Goal: Task Accomplishment & Management: Manage account settings

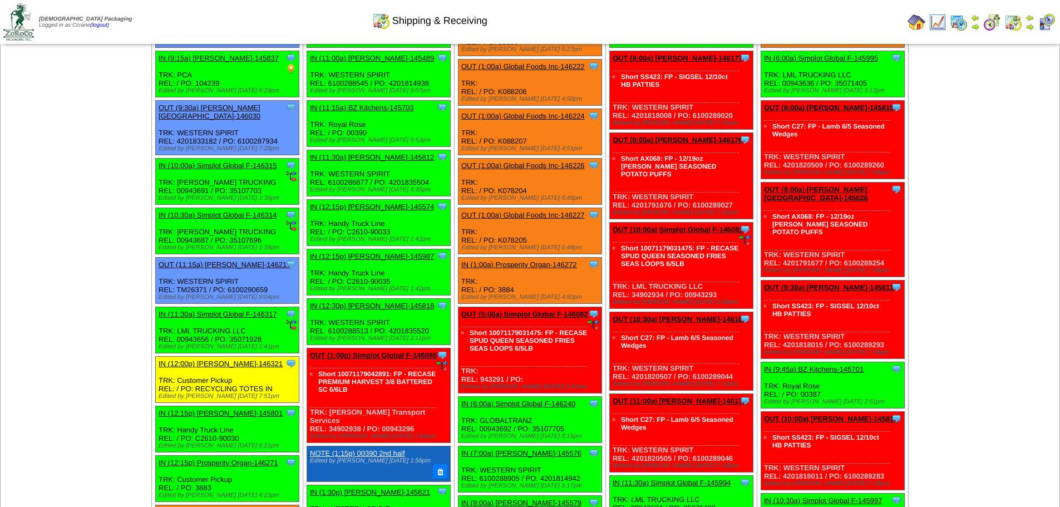
scroll to position [881, 0]
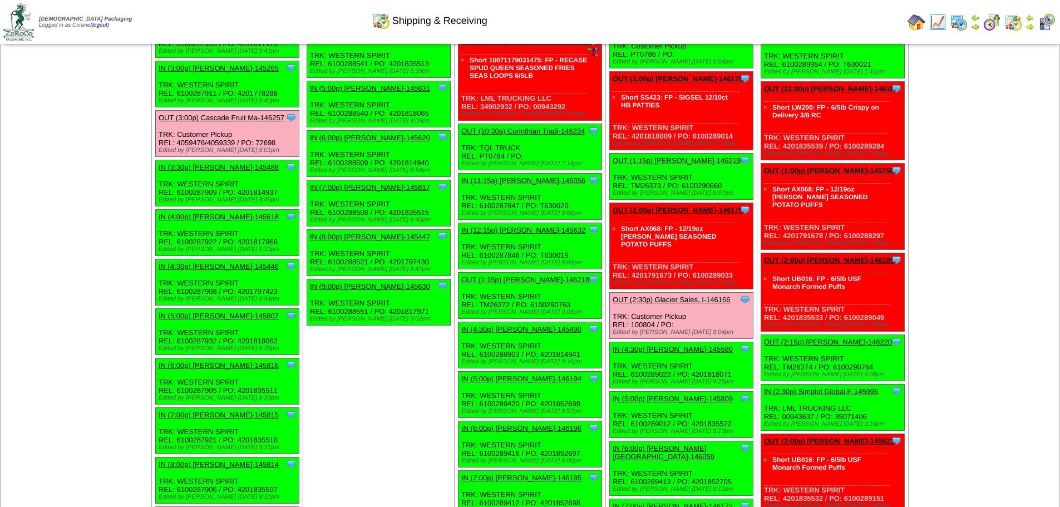
click at [53, 164] on td "[DATE] [+] Print" at bounding box center [76, 102] width 151 height 1817
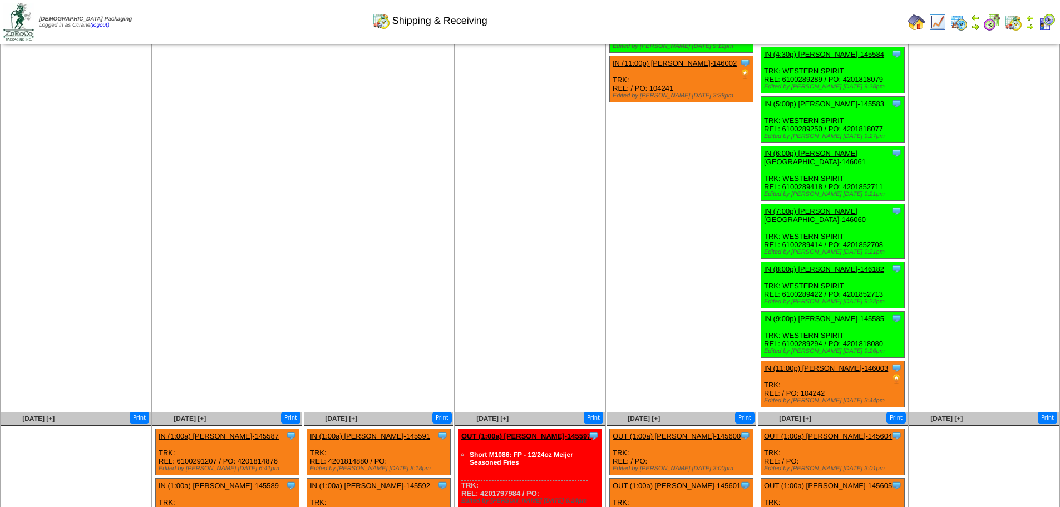
click at [837, 265] on link "IN (8:00p) Lamb-Weston-146182" at bounding box center [824, 269] width 120 height 8
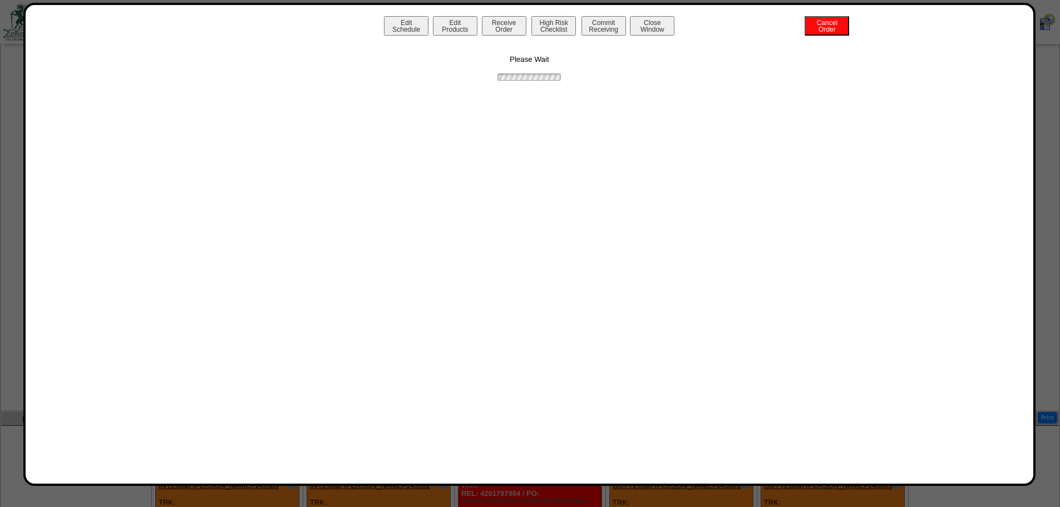
click at [855, 27] on div "Edit Schedule Edit Products Receive Order High Risk Checklist Commit Receiving …" at bounding box center [530, 27] width 986 height 22
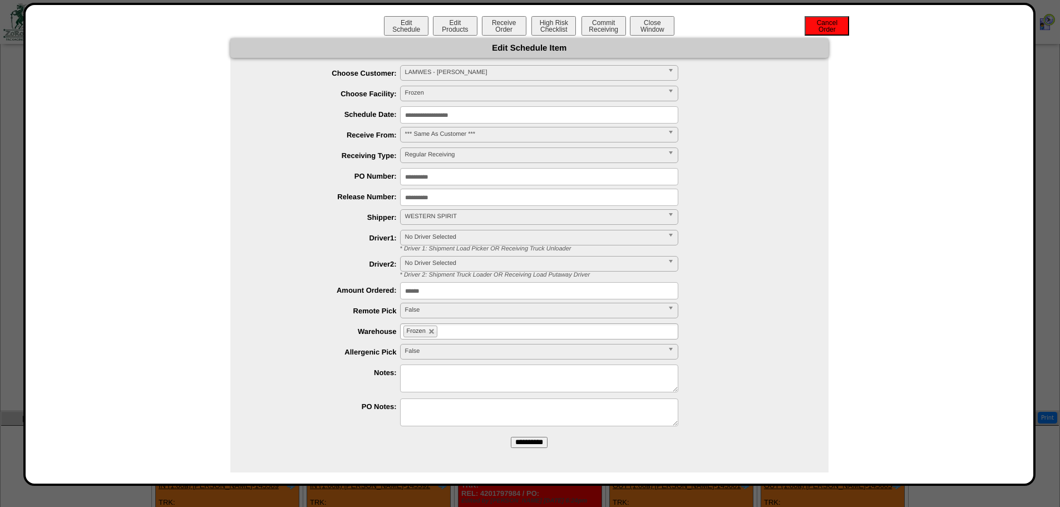
click at [821, 29] on button "Cancel Order" at bounding box center [826, 25] width 44 height 19
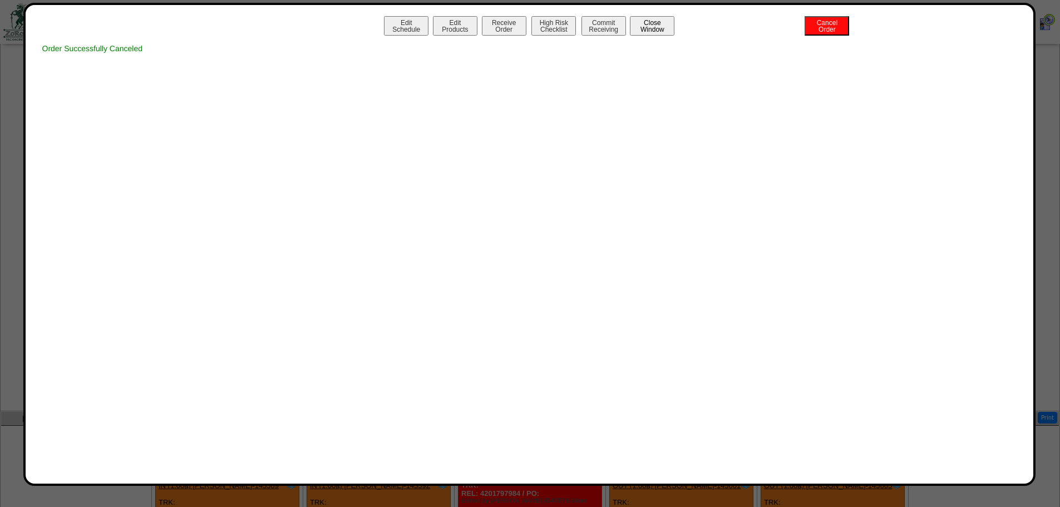
click at [655, 26] on button "Close Window" at bounding box center [652, 25] width 44 height 19
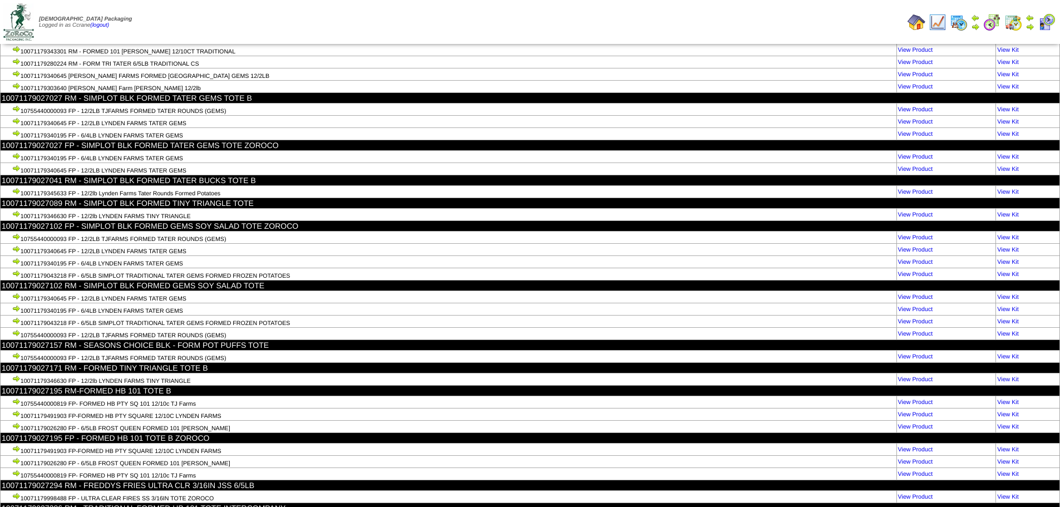
scroll to position [30211, 0]
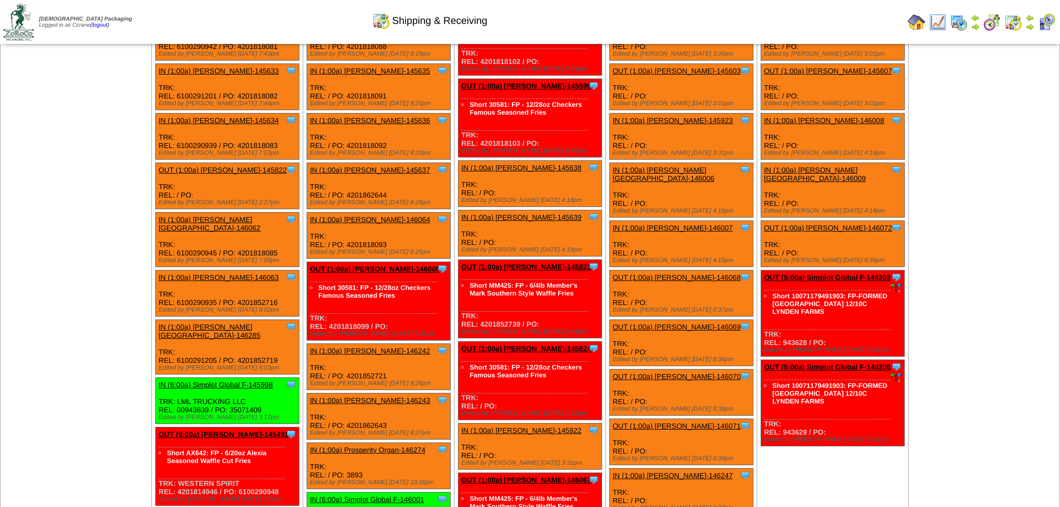
click at [204, 273] on link "IN (1:00a) Lamb-Weston-146063" at bounding box center [219, 277] width 120 height 8
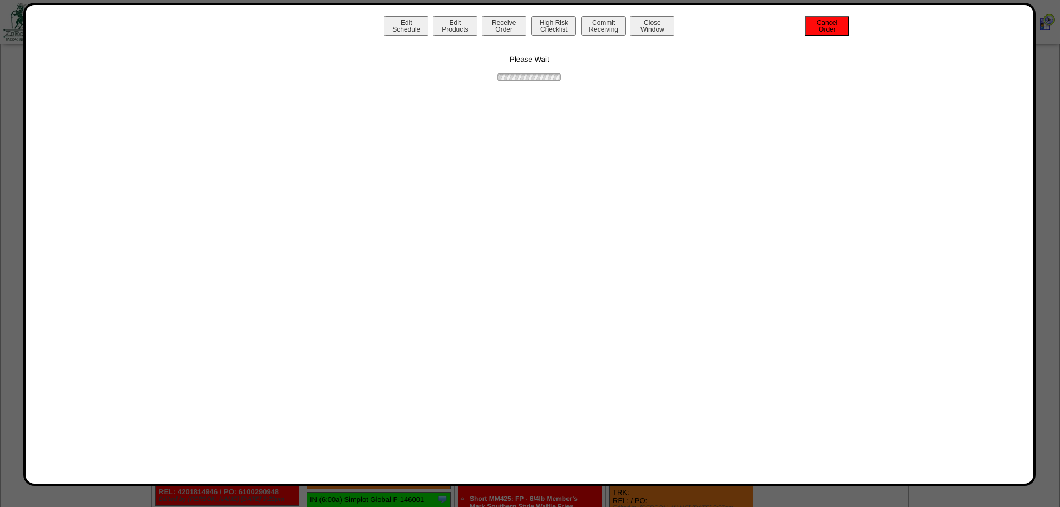
click at [826, 25] on button "Cancel Order" at bounding box center [826, 25] width 44 height 19
click at [656, 33] on button "Close Window" at bounding box center [652, 25] width 44 height 19
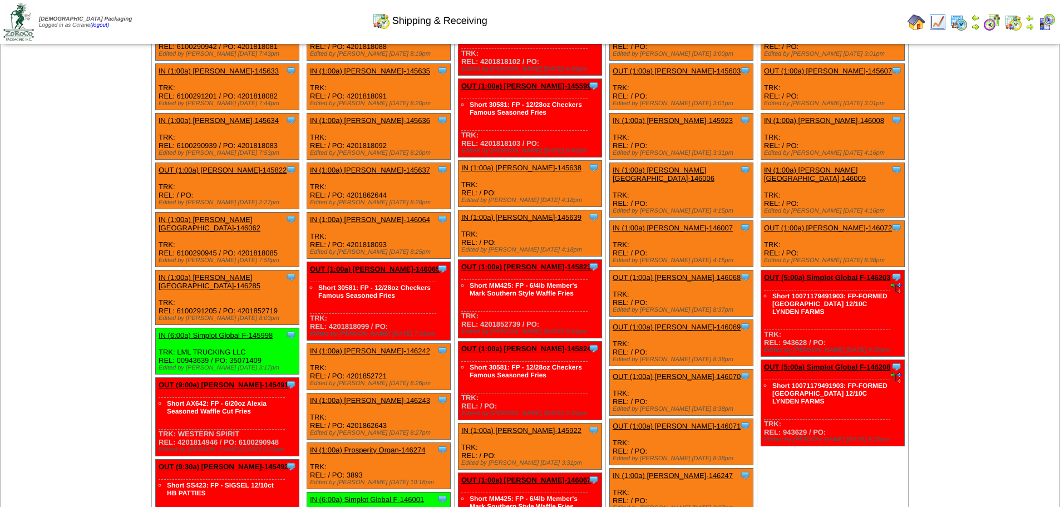
click at [195, 273] on link "IN (1:00a) [PERSON_NAME][GEOGRAPHIC_DATA]-146285" at bounding box center [210, 281] width 102 height 17
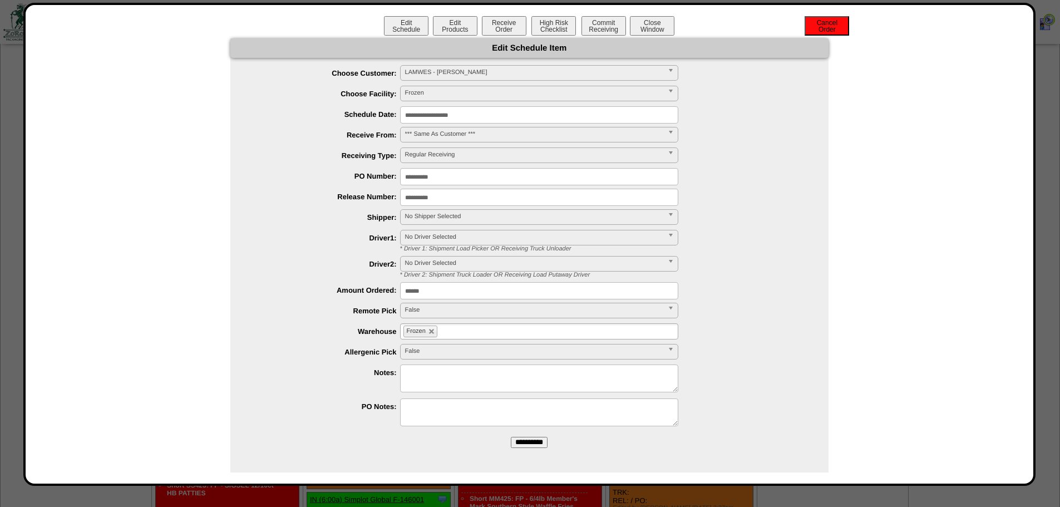
click at [818, 29] on button "Cancel Order" at bounding box center [826, 25] width 44 height 19
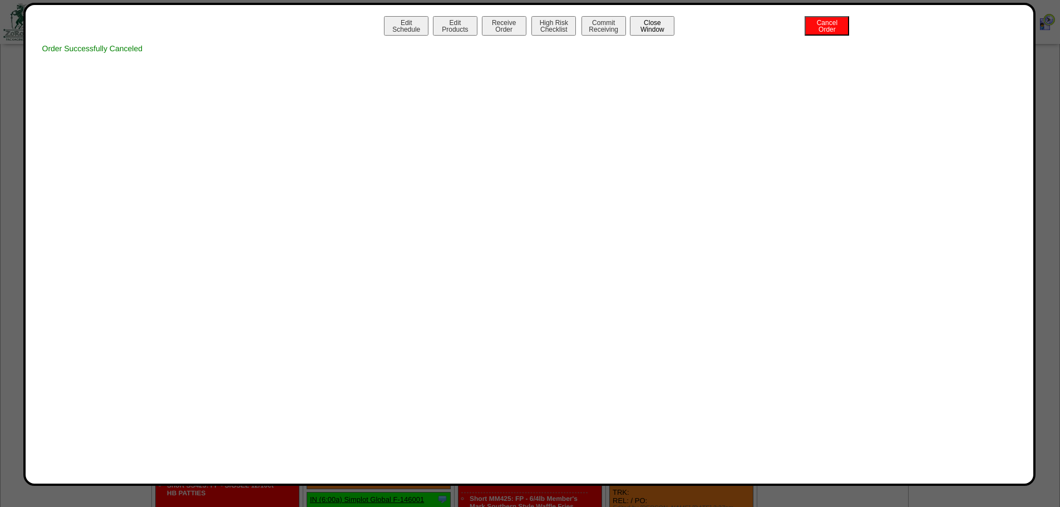
click at [667, 31] on button "Close Window" at bounding box center [652, 25] width 44 height 19
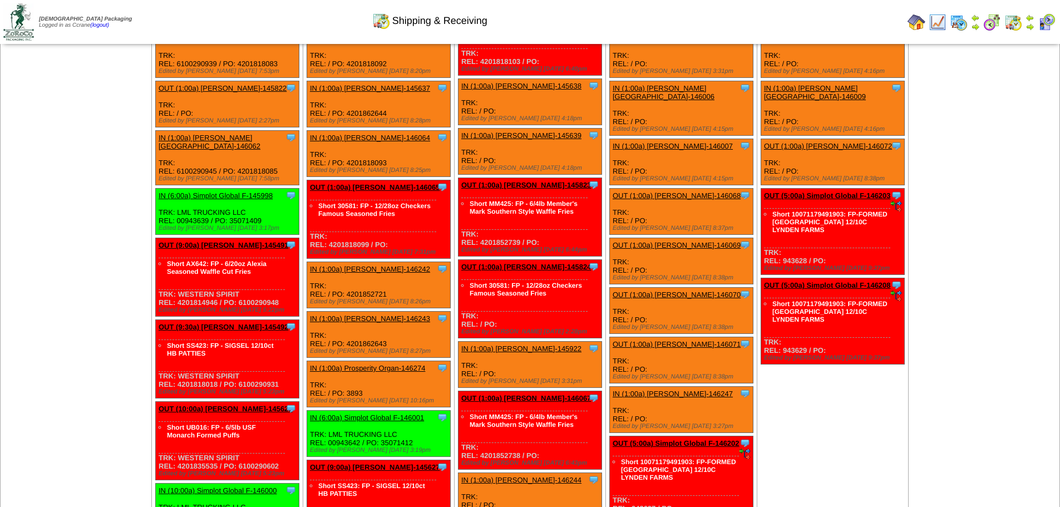
click at [354, 265] on link "IN (1:00a) [PERSON_NAME]-146242" at bounding box center [370, 269] width 120 height 8
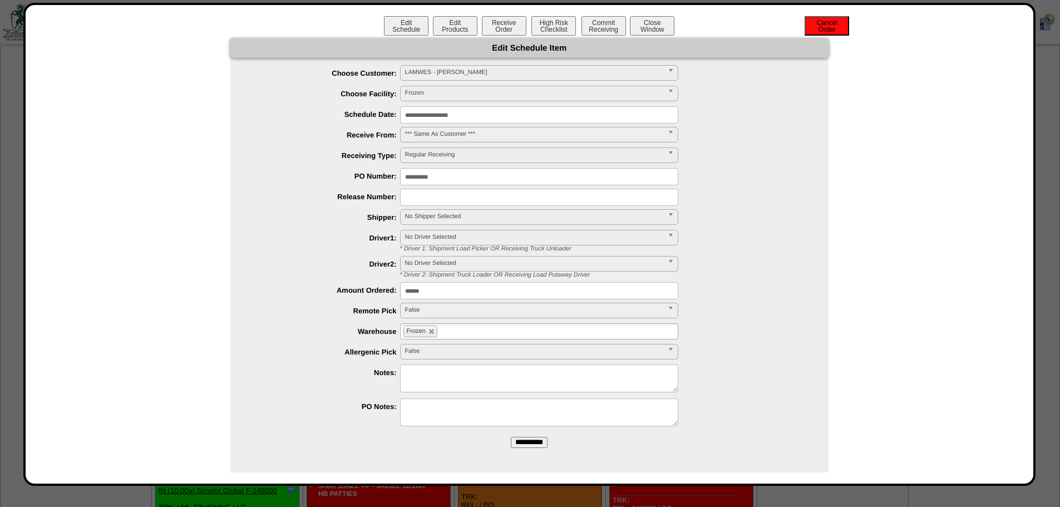
click at [819, 31] on button "Cancel Order" at bounding box center [826, 25] width 44 height 19
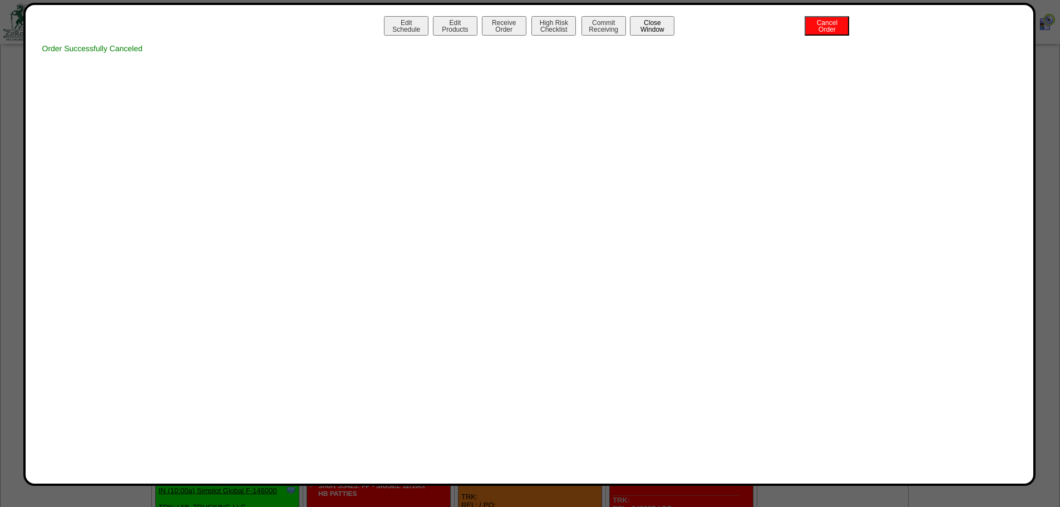
click at [661, 28] on button "Close Window" at bounding box center [652, 25] width 44 height 19
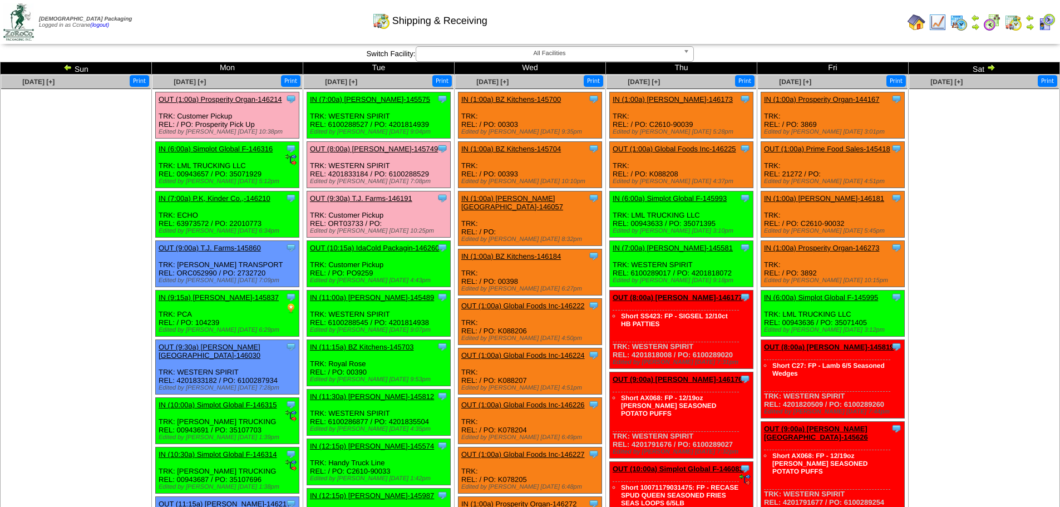
click at [992, 68] on img at bounding box center [990, 67] width 9 height 9
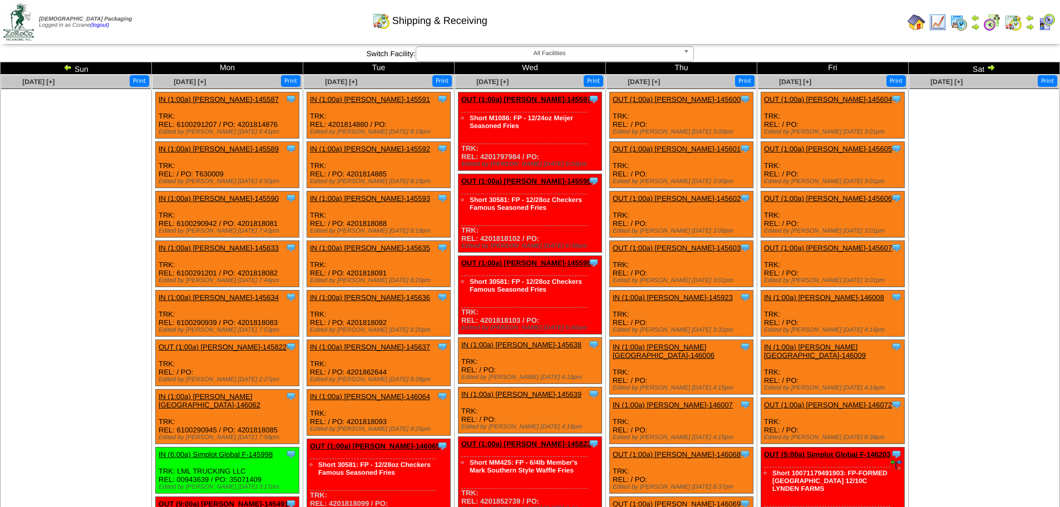
click at [66, 70] on img at bounding box center [67, 67] width 9 height 9
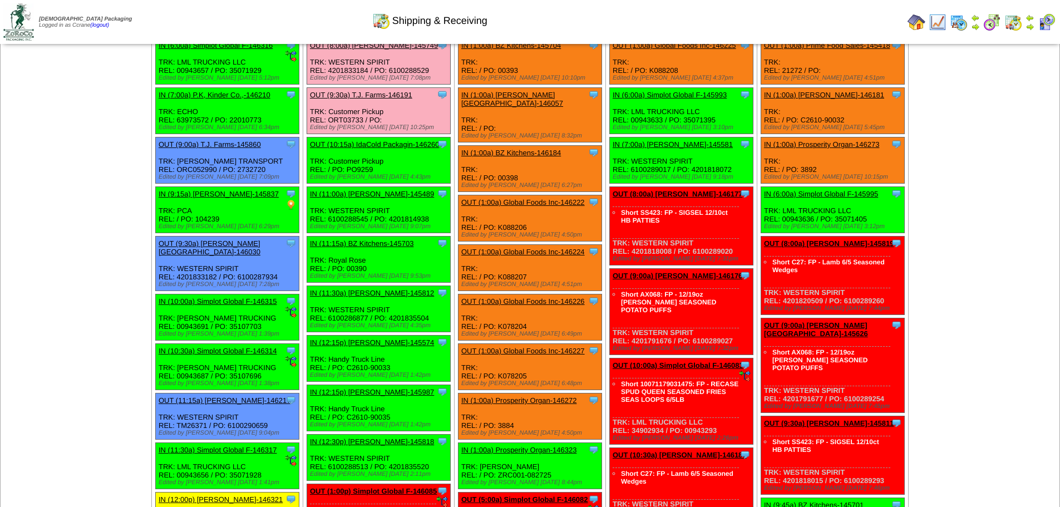
scroll to position [111, 0]
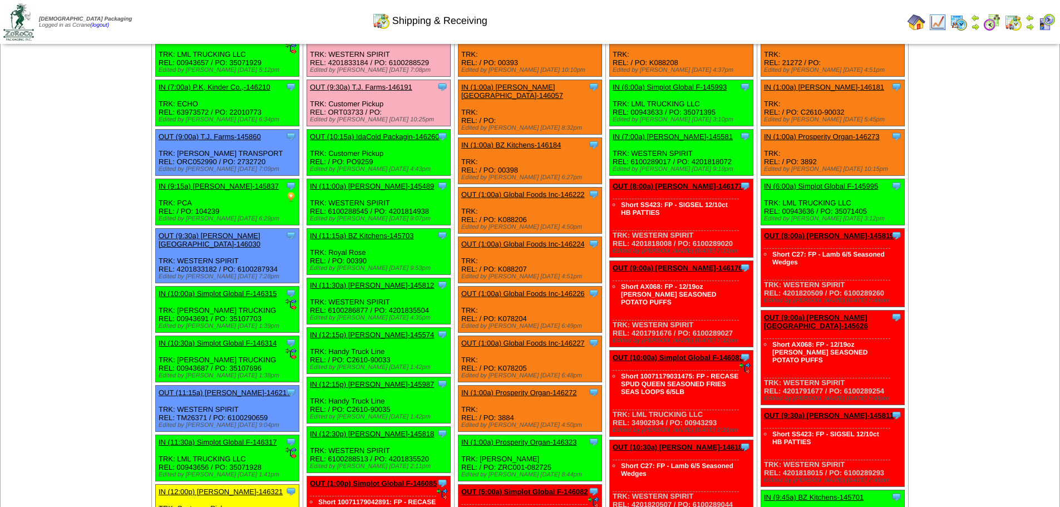
click at [221, 339] on link "IN (10:30a) Simplot Global F-146314" at bounding box center [218, 343] width 118 height 8
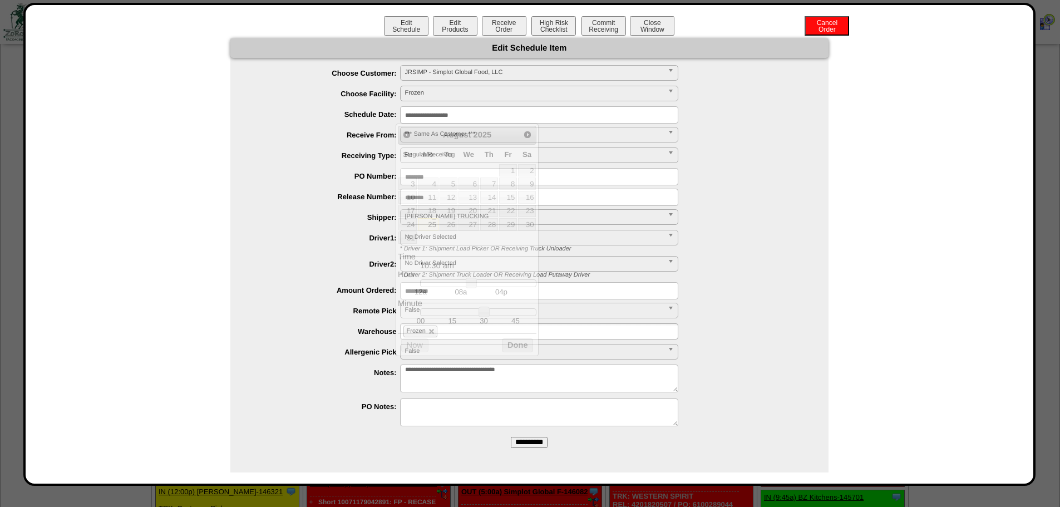
click at [444, 115] on input "**********" at bounding box center [539, 114] width 278 height 17
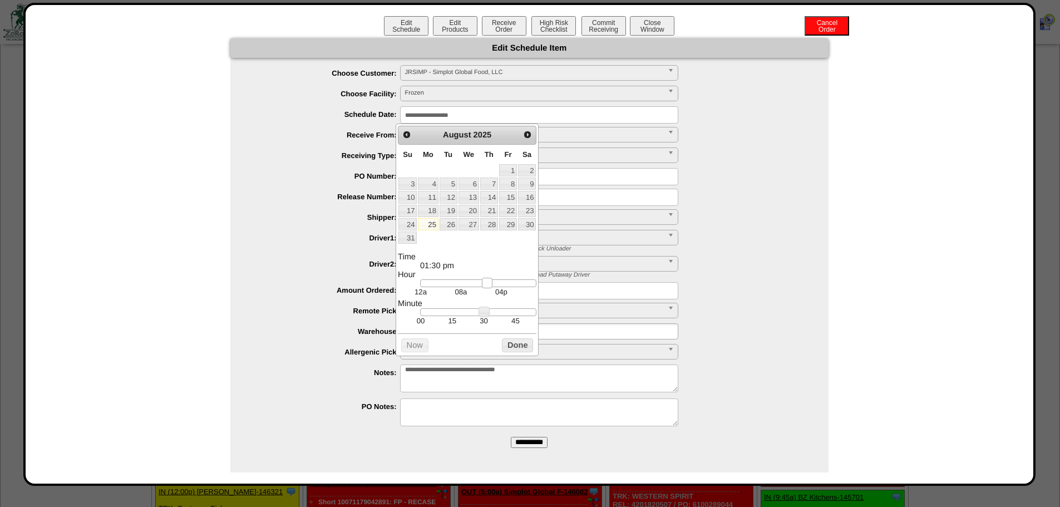
drag, startPoint x: 473, startPoint y: 289, endPoint x: 489, endPoint y: 289, distance: 15.6
click at [489, 289] on link at bounding box center [487, 283] width 11 height 11
type input "**********"
drag, startPoint x: 478, startPoint y: 319, endPoint x: 401, endPoint y: 314, distance: 77.4
click at [401, 314] on dl "Time 01:00 pm Hour 12a 08a 04p Minute 00 15 30 45 Second Time Zone ***** ***** …" at bounding box center [467, 289] width 138 height 73
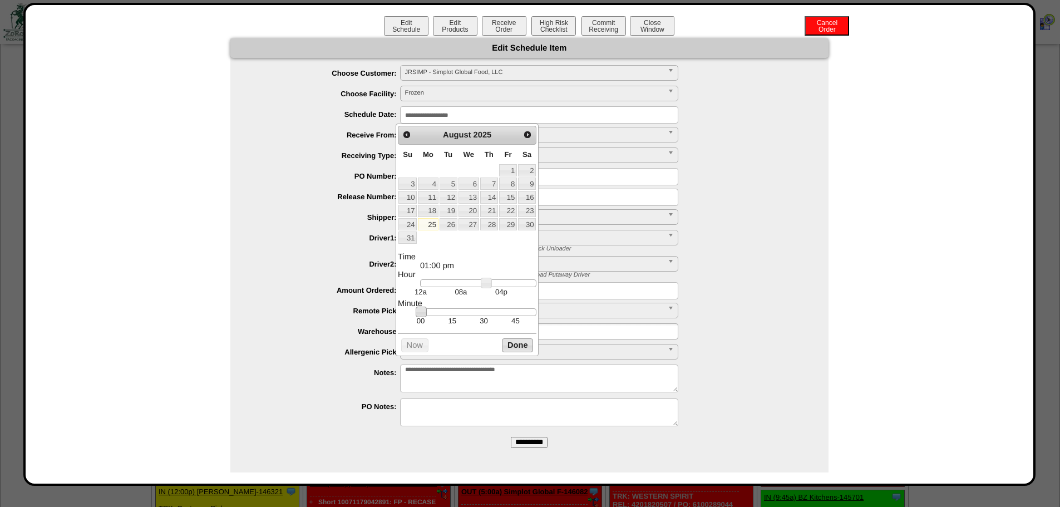
click at [522, 352] on button "Done" at bounding box center [517, 345] width 31 height 14
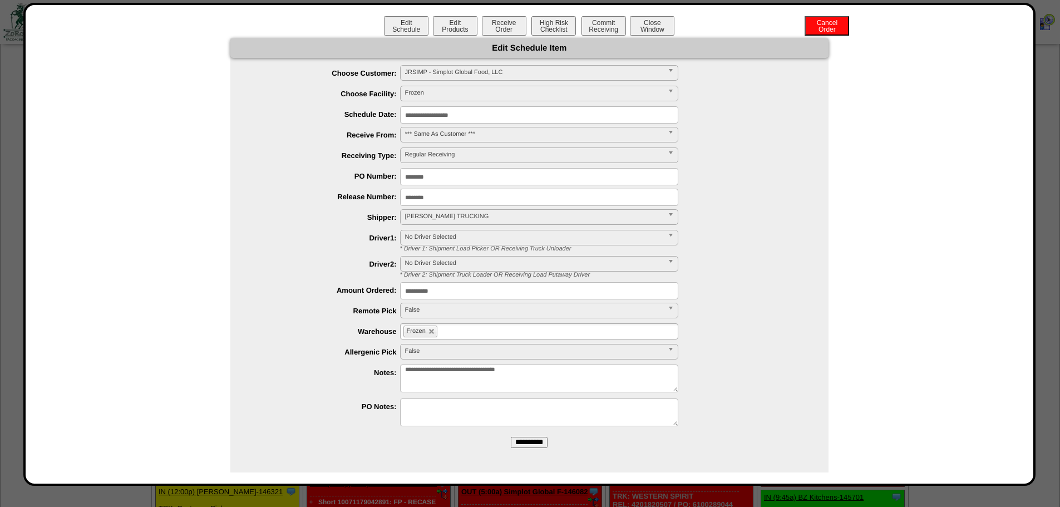
click at [528, 435] on form "**********" at bounding box center [529, 247] width 598 height 418
drag, startPoint x: 524, startPoint y: 433, endPoint x: 524, endPoint y: 440, distance: 6.7
click at [524, 439] on form "**********" at bounding box center [529, 247] width 598 height 418
click at [524, 440] on input "**********" at bounding box center [529, 442] width 37 height 11
click at [650, 28] on button "Close Window" at bounding box center [652, 25] width 44 height 19
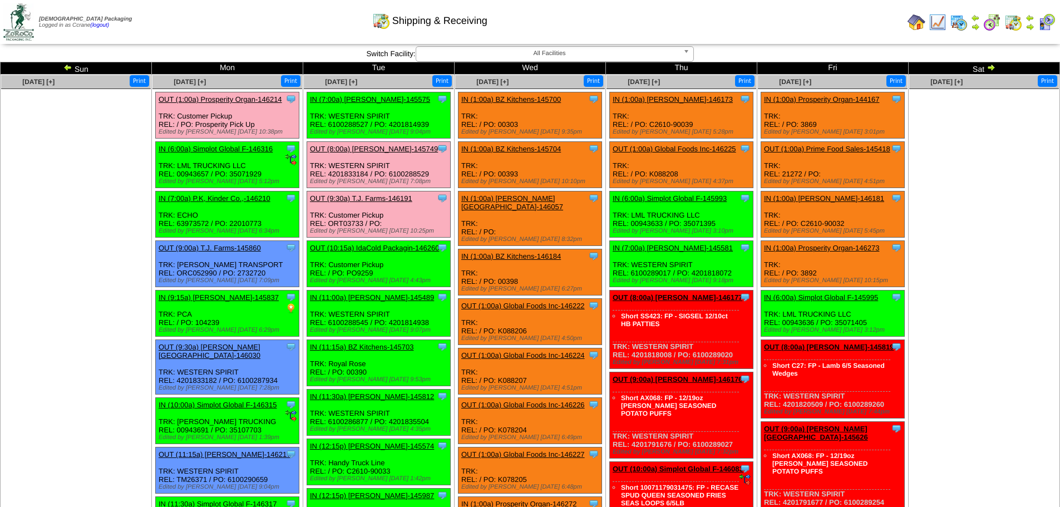
click at [57, 240] on ul at bounding box center [76, 172] width 150 height 167
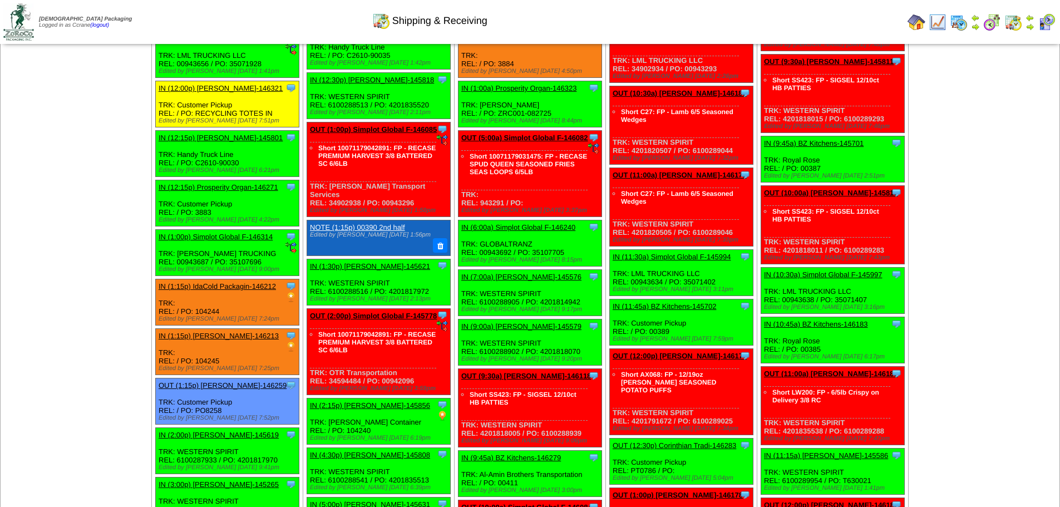
click at [164, 232] on link "IN (1:00p) Simplot Global F-146314" at bounding box center [216, 236] width 114 height 8
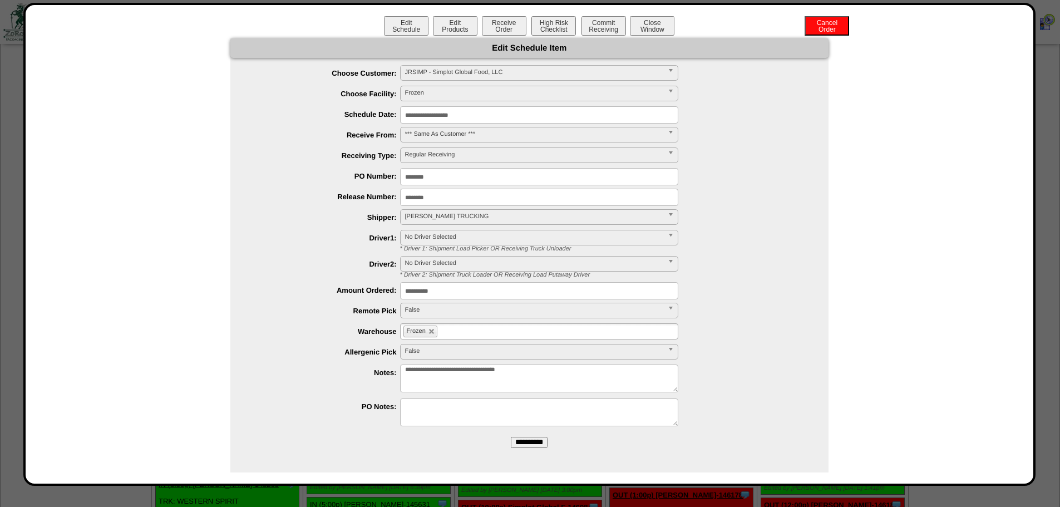
click at [412, 114] on input "**********" at bounding box center [539, 114] width 278 height 17
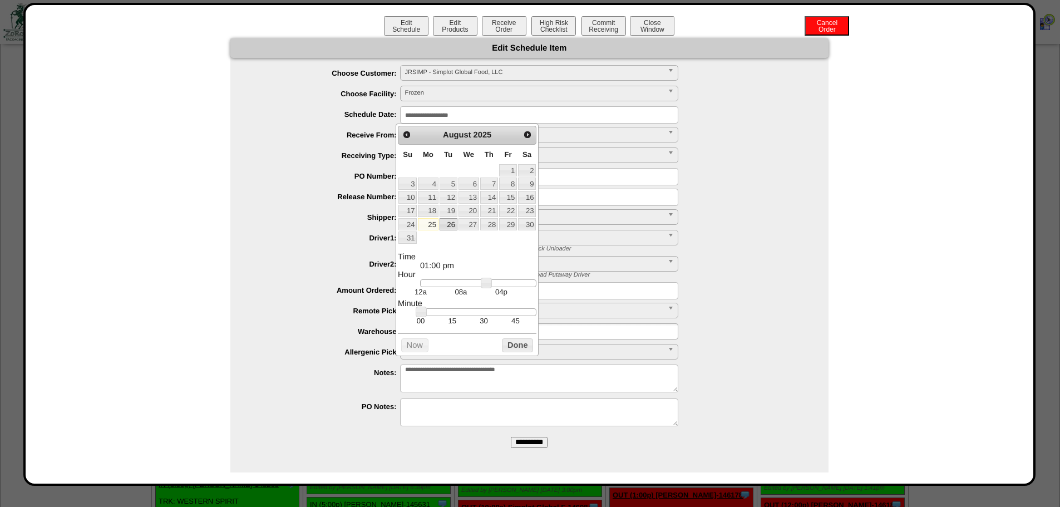
click at [450, 221] on link "26" at bounding box center [448, 224] width 18 height 12
type input "**********"
click at [445, 225] on link "26" at bounding box center [448, 224] width 18 height 12
click at [518, 352] on button "Done" at bounding box center [517, 345] width 31 height 14
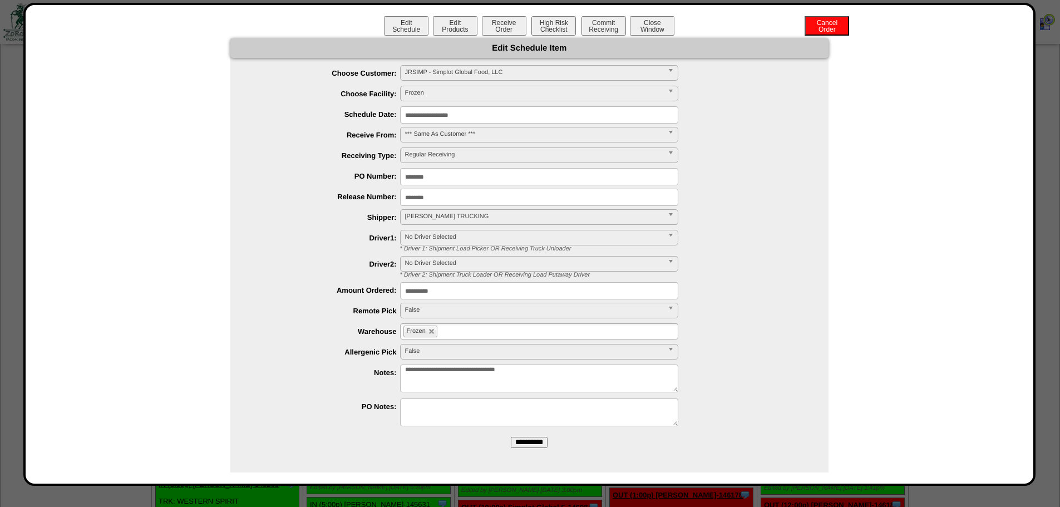
click at [536, 441] on input "**********" at bounding box center [529, 442] width 37 height 11
click at [657, 34] on button "Close Window" at bounding box center [652, 25] width 44 height 19
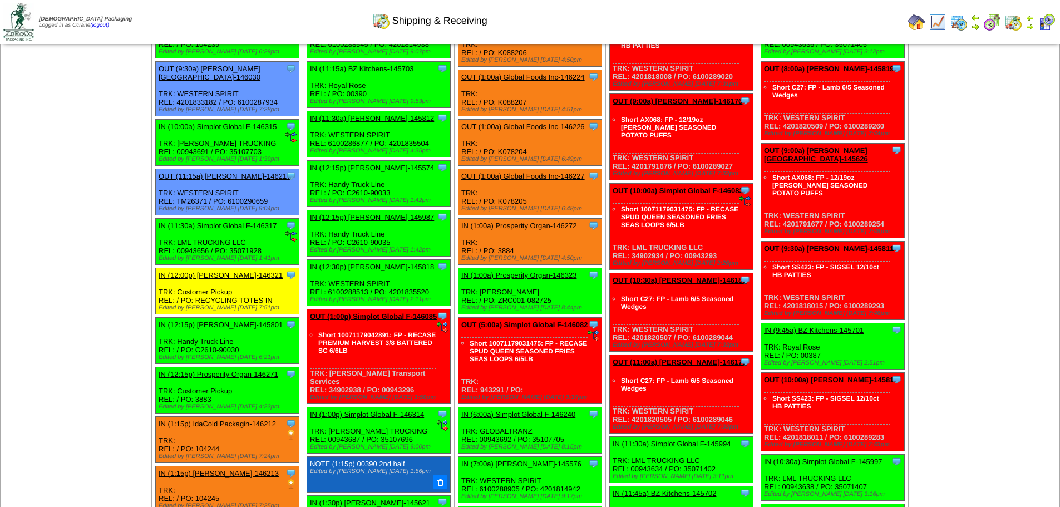
scroll to position [334, 0]
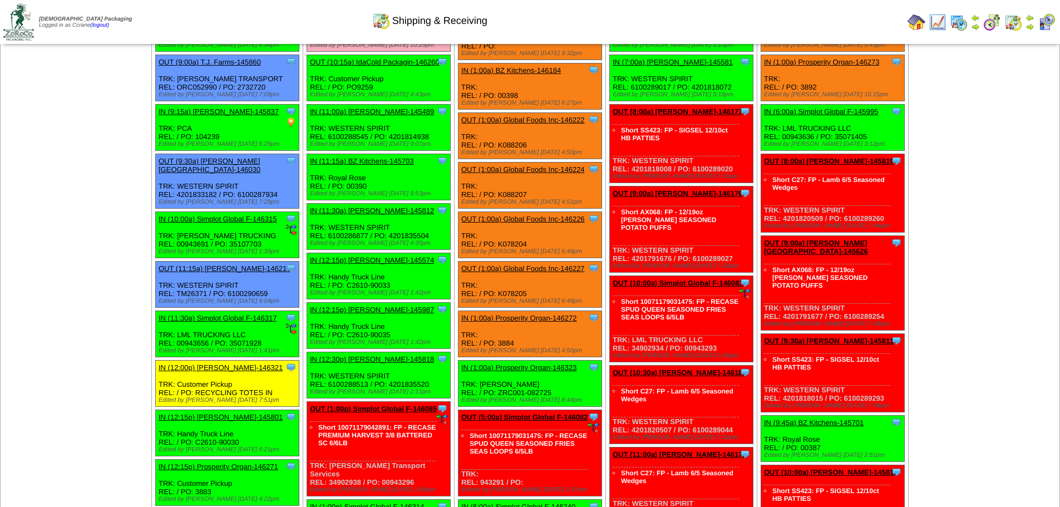
scroll to position [167, 0]
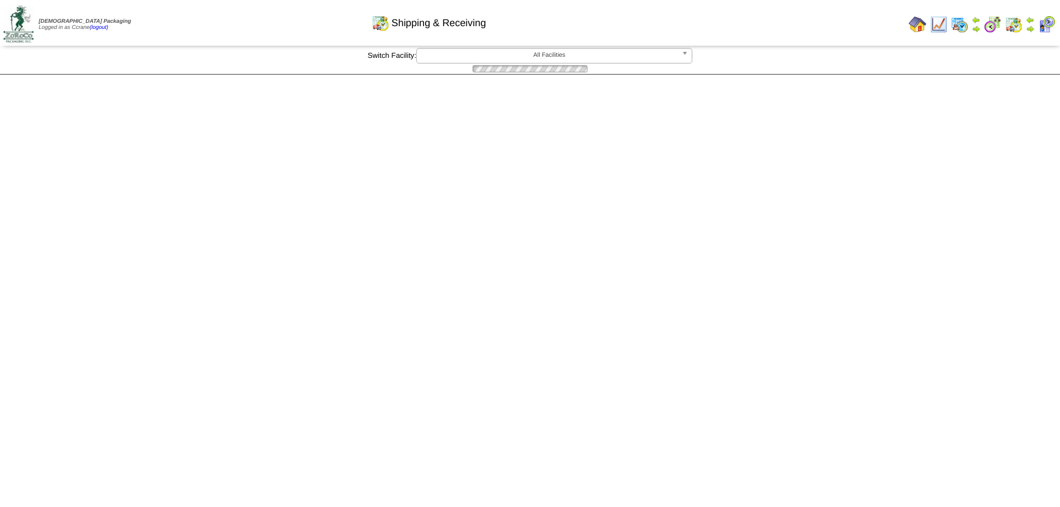
scroll to position [167, 0]
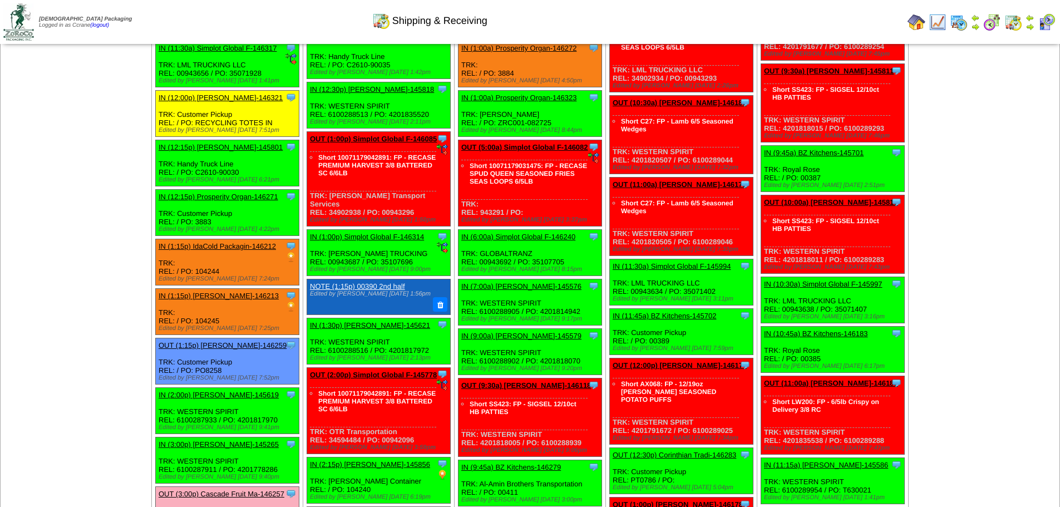
click at [47, 209] on td "[DATE] [+] Print" at bounding box center [76, 503] width 151 height 1768
click at [66, 304] on td "[DATE] [+] Print" at bounding box center [76, 503] width 151 height 1768
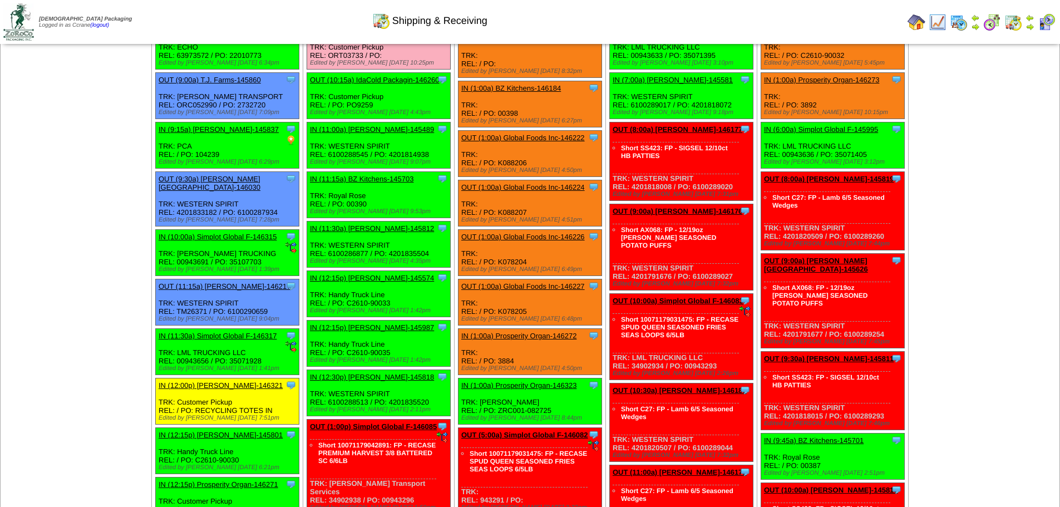
click at [214, 230] on div "Clone Item IN (10:00a) Simplot Global F-146315 Simplot Global Food, LLC Schedul…" at bounding box center [227, 253] width 143 height 46
click at [212, 232] on link "IN (10:00a) Simplot Global F-146315" at bounding box center [218, 236] width 118 height 8
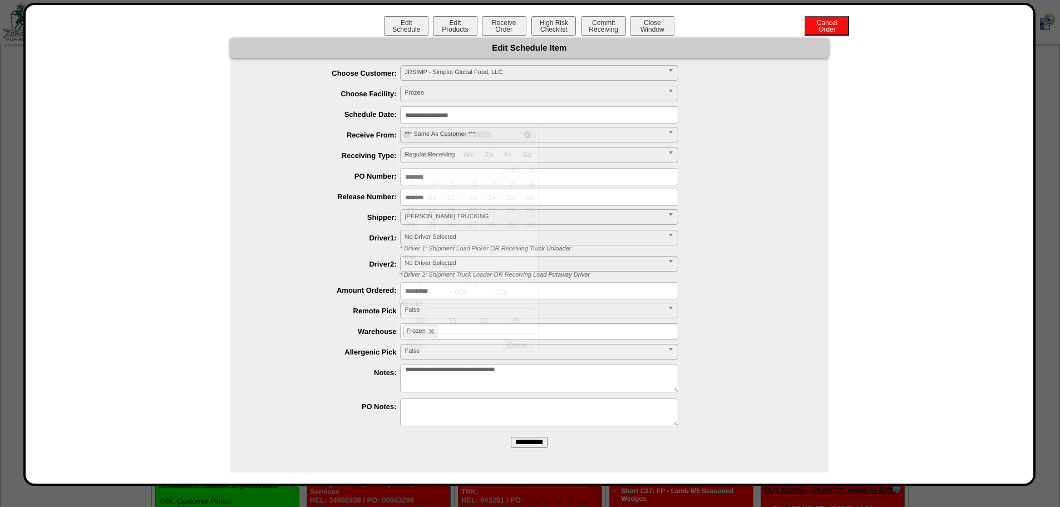
click at [440, 117] on input "**********" at bounding box center [539, 114] width 278 height 17
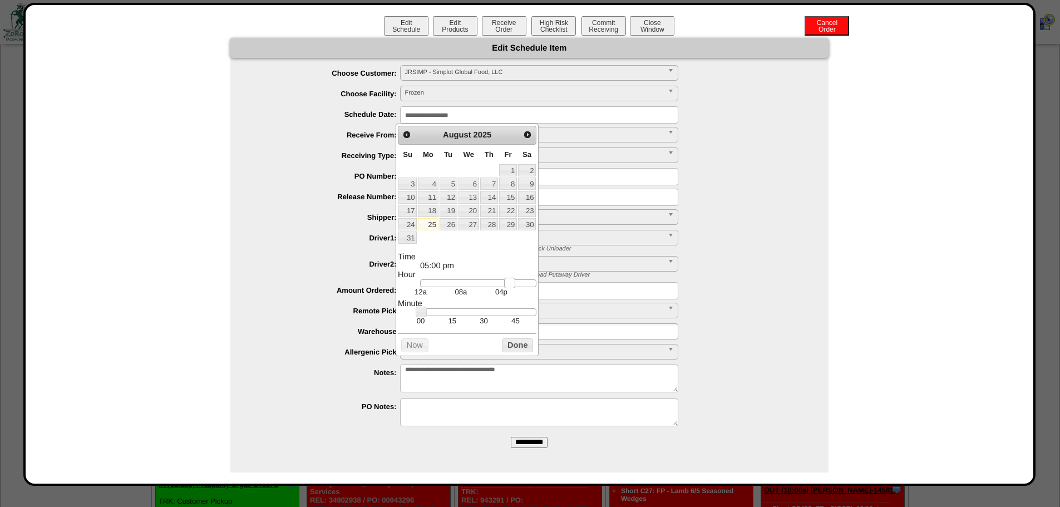
type input "**********"
drag, startPoint x: 471, startPoint y: 291, endPoint x: 512, endPoint y: 290, distance: 41.2
click at [512, 289] on link at bounding box center [512, 283] width 11 height 11
drag, startPoint x: 529, startPoint y: 355, endPoint x: 533, endPoint y: 361, distance: 7.1
click at [529, 352] on button "Done" at bounding box center [517, 345] width 31 height 14
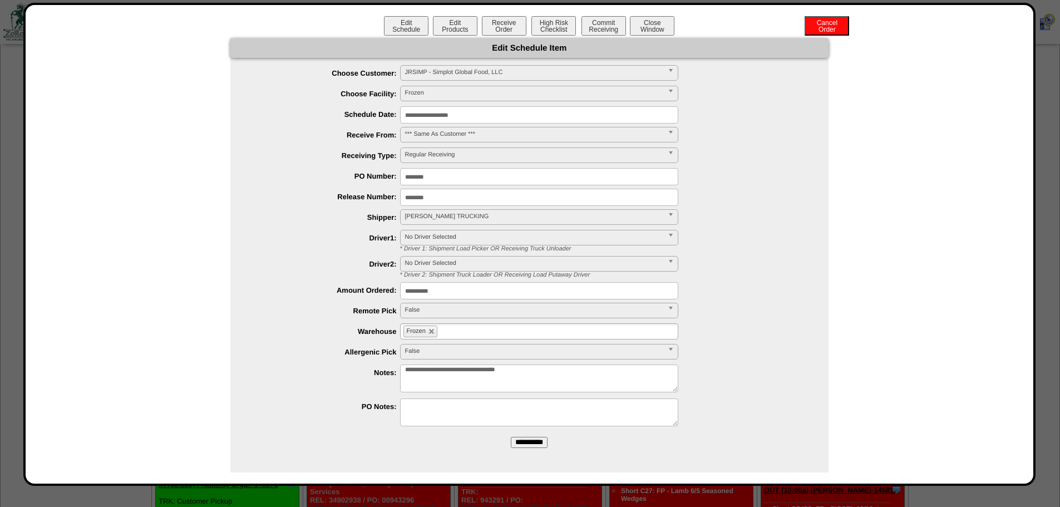
click at [532, 442] on input "**********" at bounding box center [529, 442] width 37 height 11
click at [638, 30] on button "Close Window" at bounding box center [652, 25] width 44 height 19
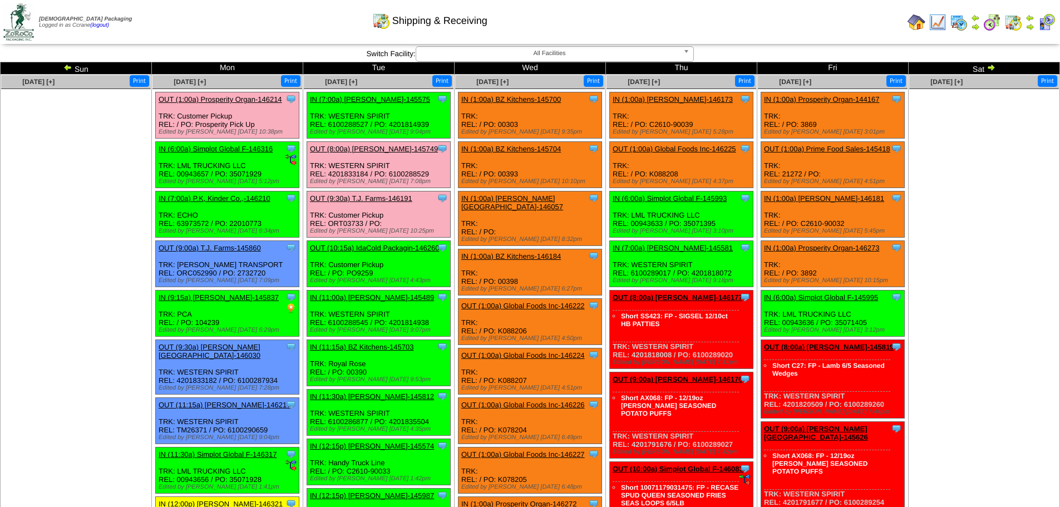
click at [58, 226] on ul at bounding box center [76, 172] width 150 height 167
click at [72, 67] on img at bounding box center [67, 67] width 9 height 9
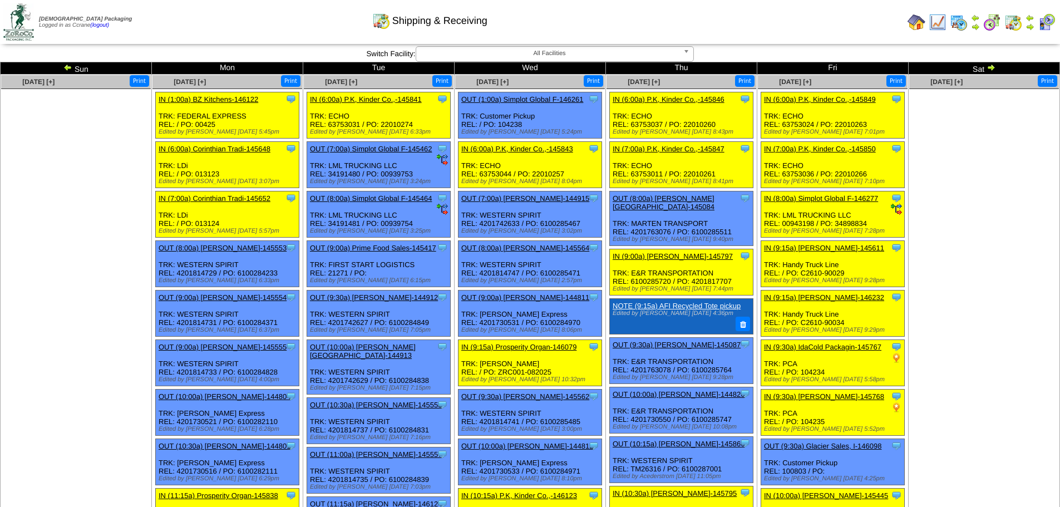
scroll to position [1147, 0]
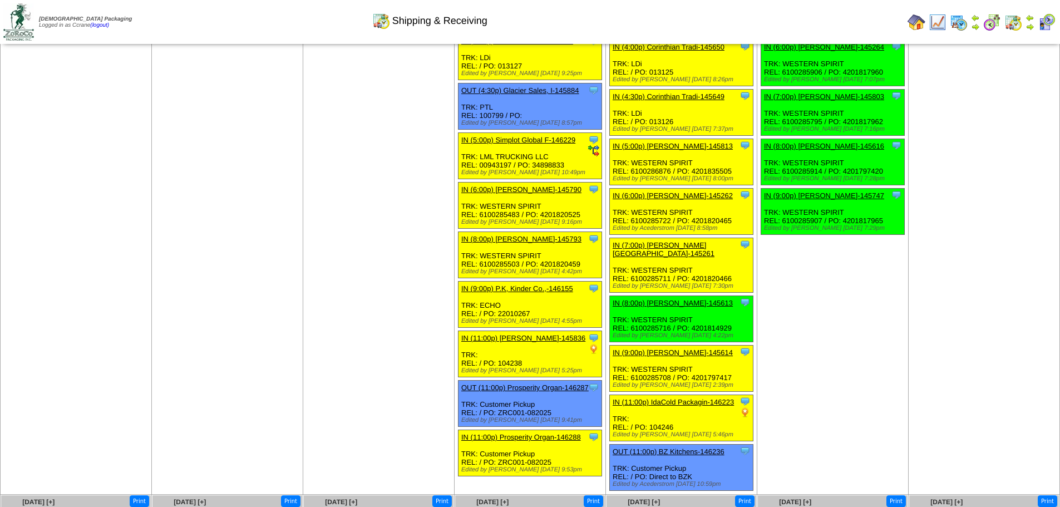
click at [675, 241] on link "IN (7:00p) [PERSON_NAME][GEOGRAPHIC_DATA]-145261" at bounding box center [663, 249] width 102 height 17
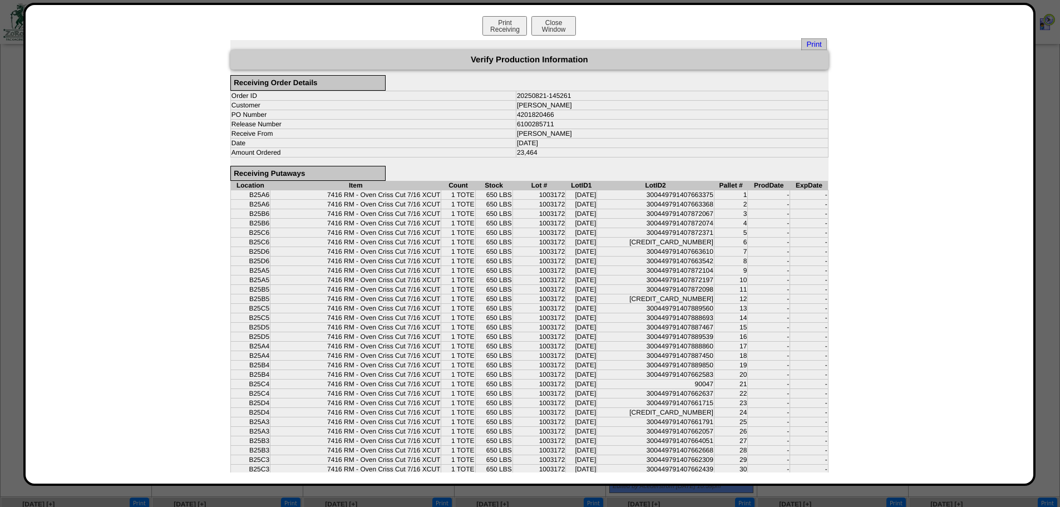
scroll to position [1150, 0]
click at [559, 27] on button "Close Window" at bounding box center [553, 25] width 44 height 19
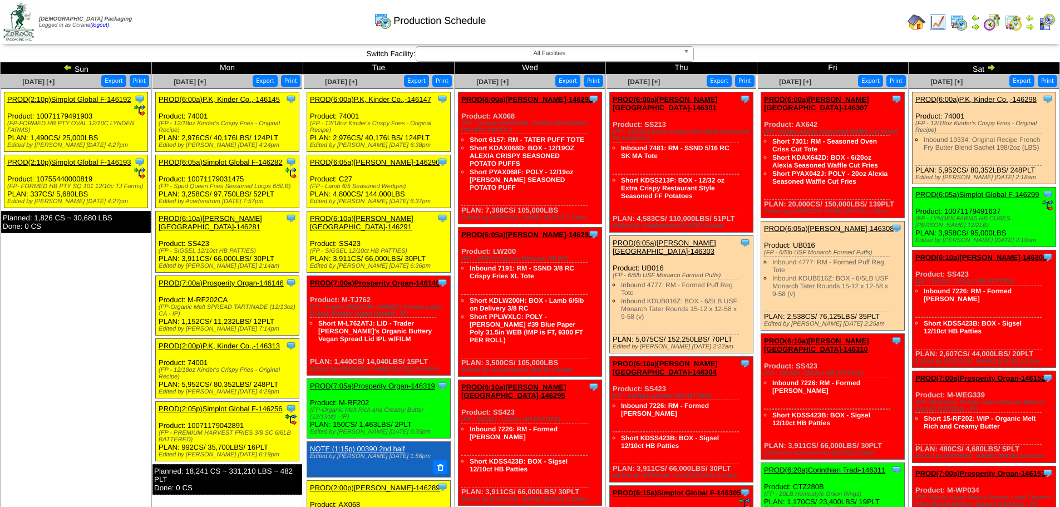
click at [58, 95] on link "PROD(2:10p)Simplot Global F-146192" at bounding box center [69, 99] width 124 height 8
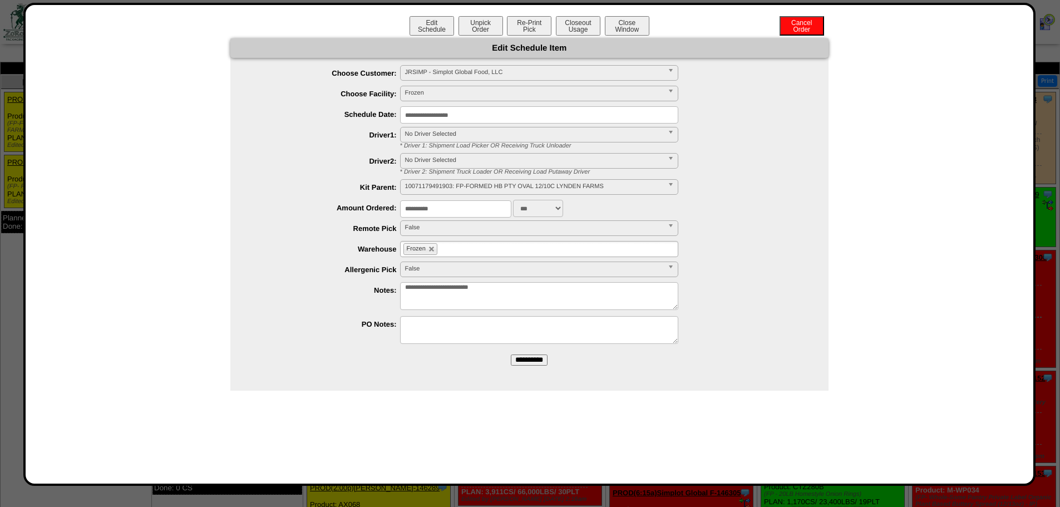
click at [425, 117] on input "**********" at bounding box center [539, 114] width 278 height 17
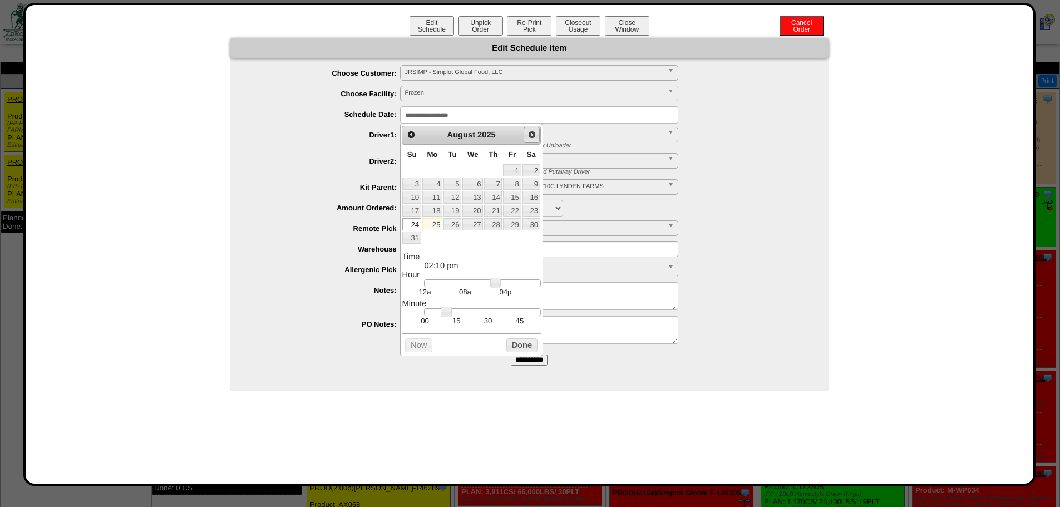
click at [528, 137] on span "Next" at bounding box center [531, 134] width 9 height 9
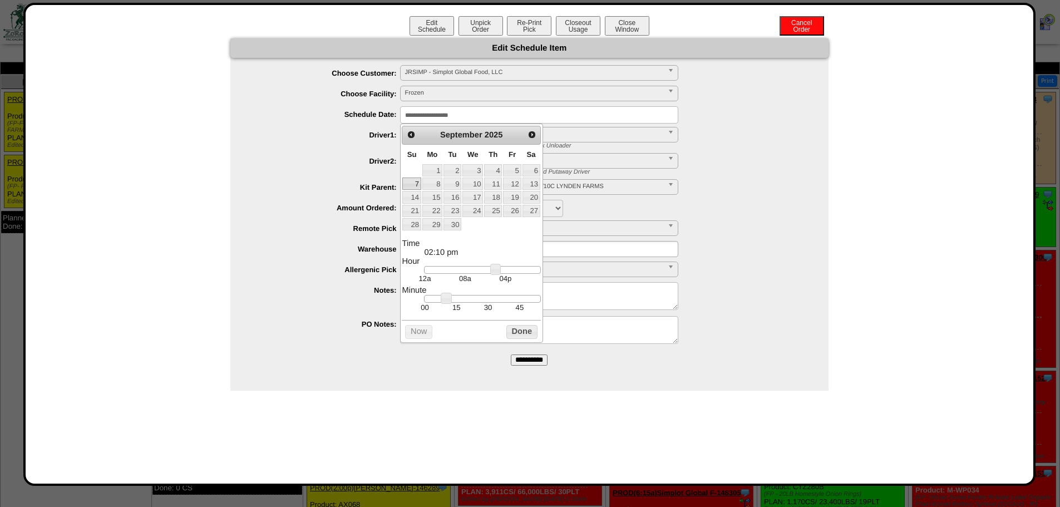
click at [417, 185] on link "7" at bounding box center [411, 183] width 18 height 12
type input "**********"
click at [514, 333] on button "Done" at bounding box center [521, 332] width 31 height 14
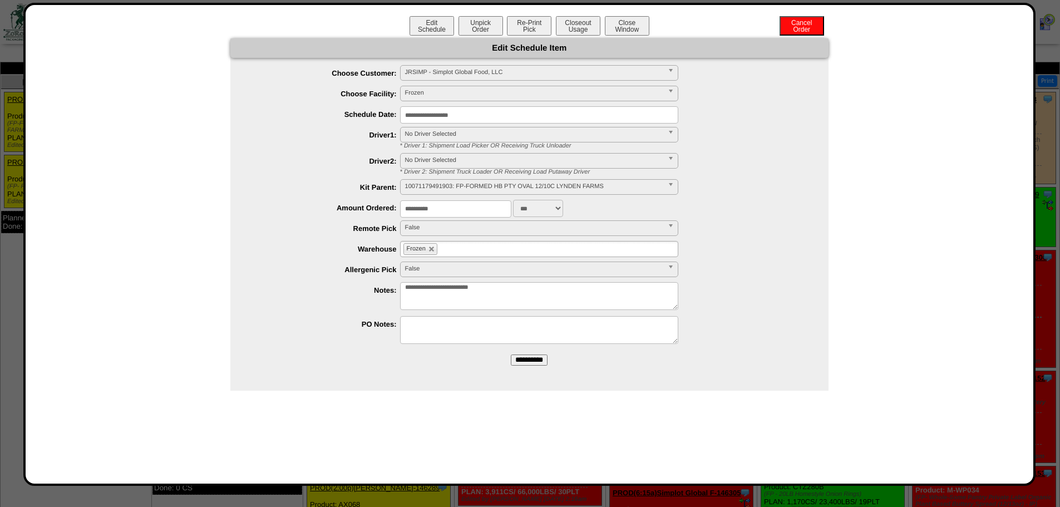
drag, startPoint x: 527, startPoint y: 363, endPoint x: 574, endPoint y: 55, distance: 311.7
click at [527, 363] on input "**********" at bounding box center [529, 359] width 37 height 11
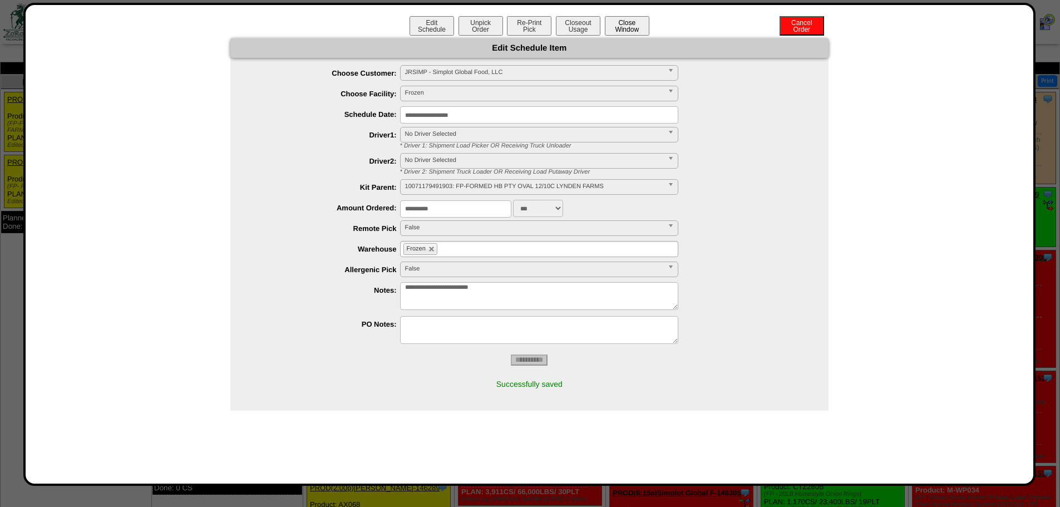
click at [635, 29] on button "Close Window" at bounding box center [627, 25] width 44 height 19
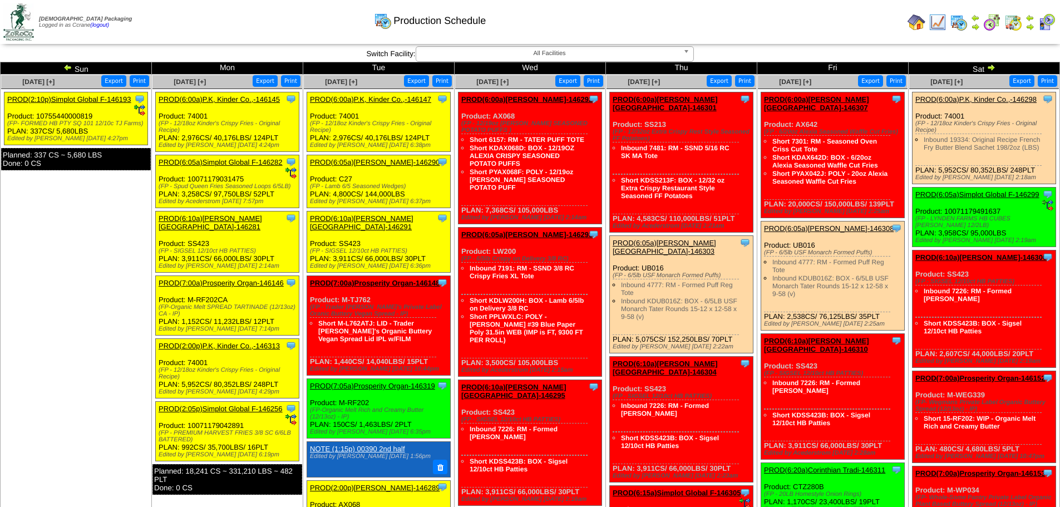
click at [58, 100] on link "PROD(2:10p)Simplot Global F-146193" at bounding box center [69, 99] width 124 height 8
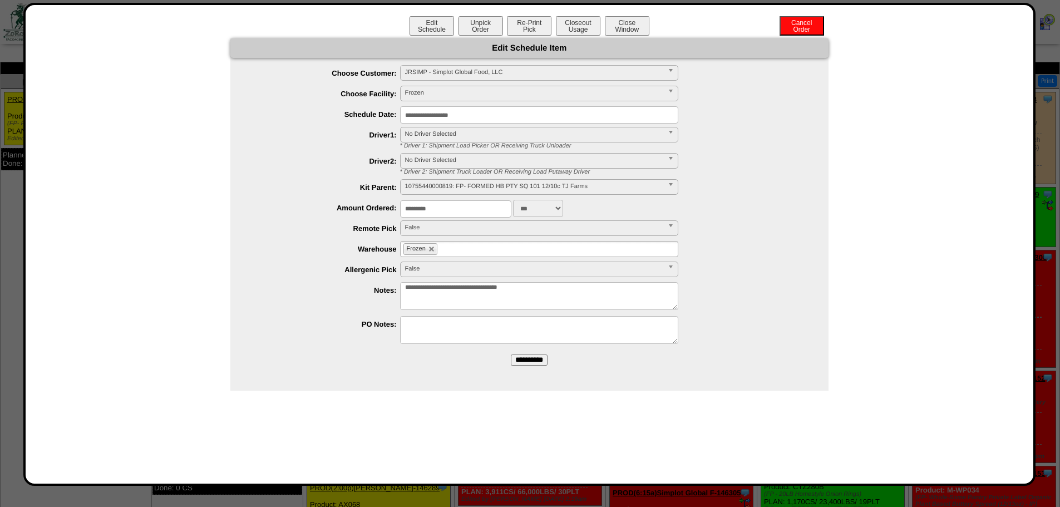
click at [415, 118] on input "**********" at bounding box center [539, 114] width 278 height 17
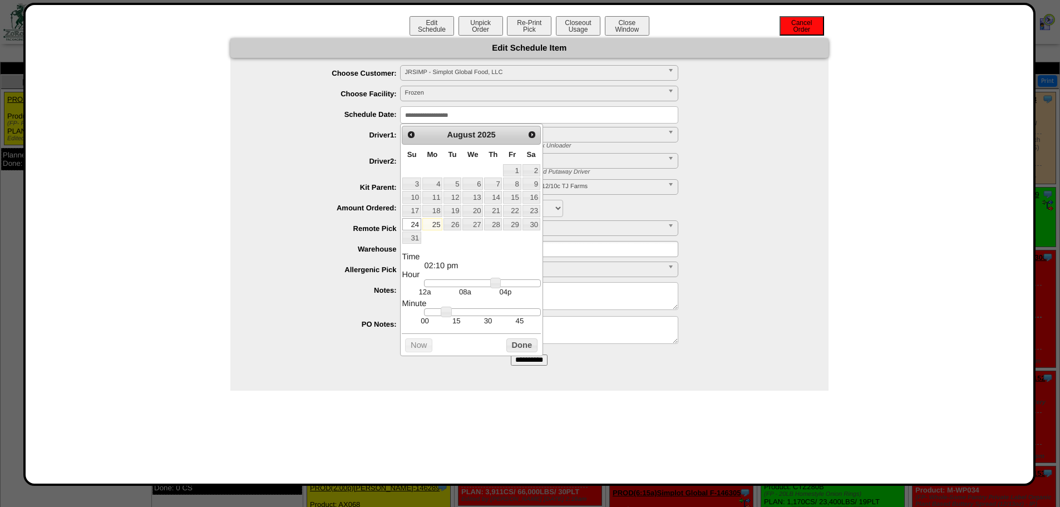
click at [809, 25] on button "Cancel Order" at bounding box center [801, 25] width 44 height 19
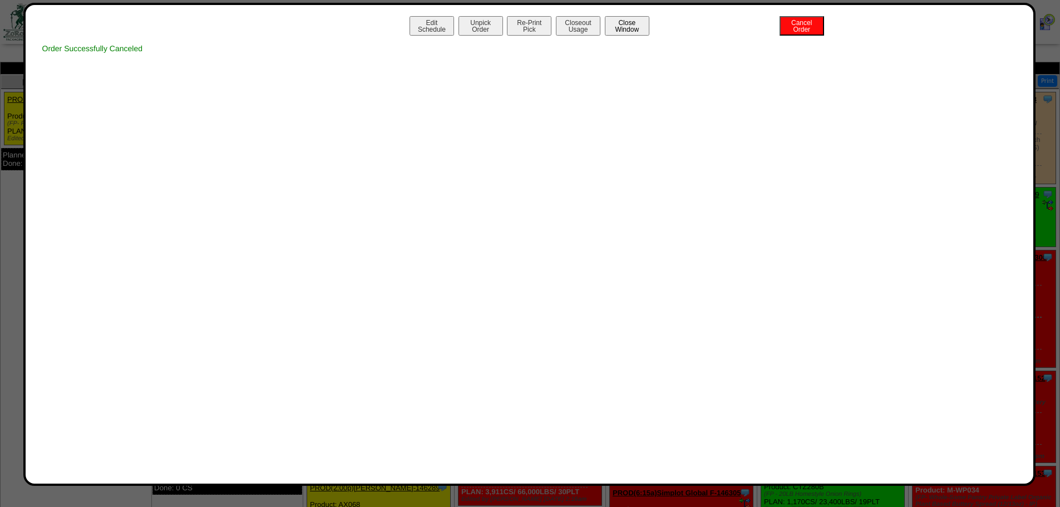
click at [620, 27] on button "Close Window" at bounding box center [627, 25] width 44 height 19
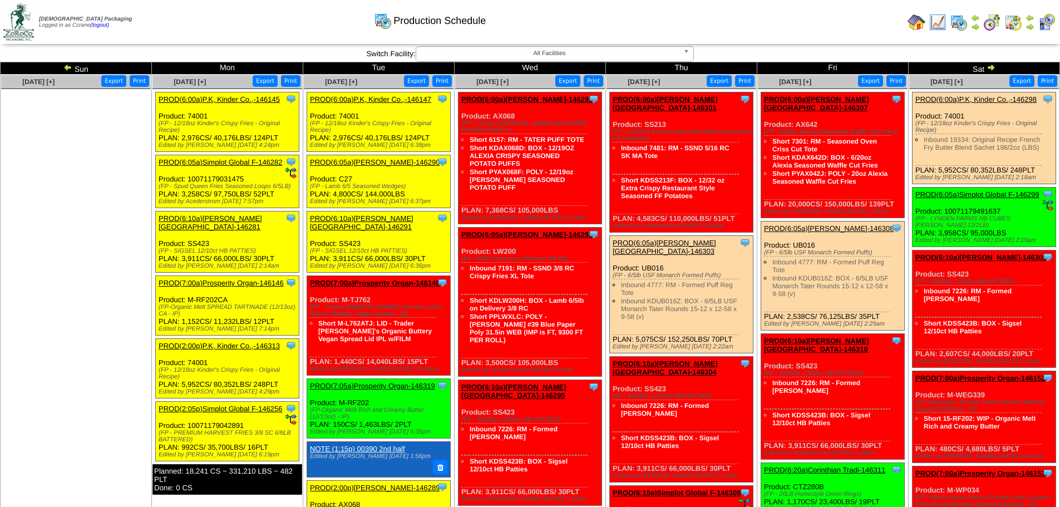
click at [991, 66] on img at bounding box center [990, 67] width 9 height 9
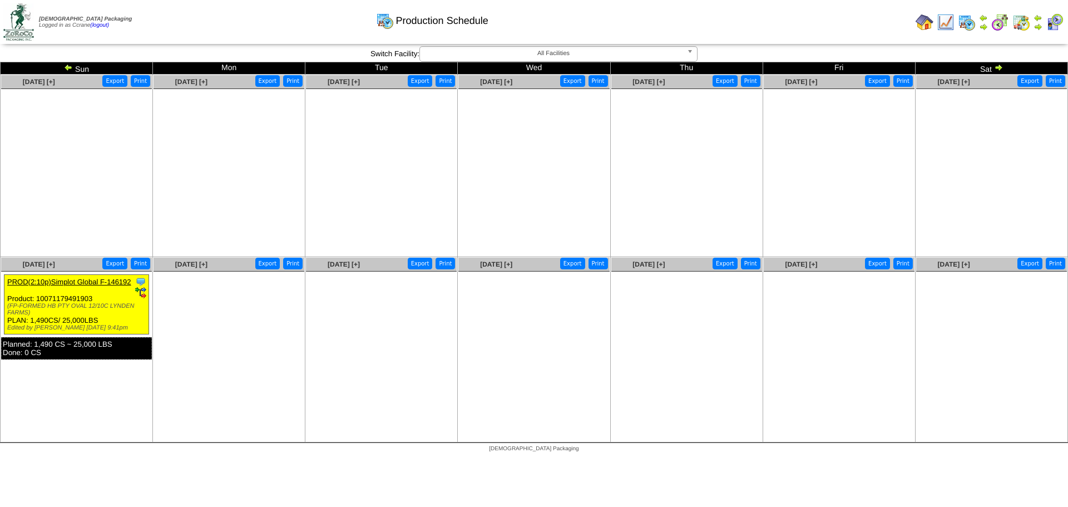
click at [34, 280] on link "PROD(2:10p)Simplot Global F-146192" at bounding box center [69, 282] width 124 height 8
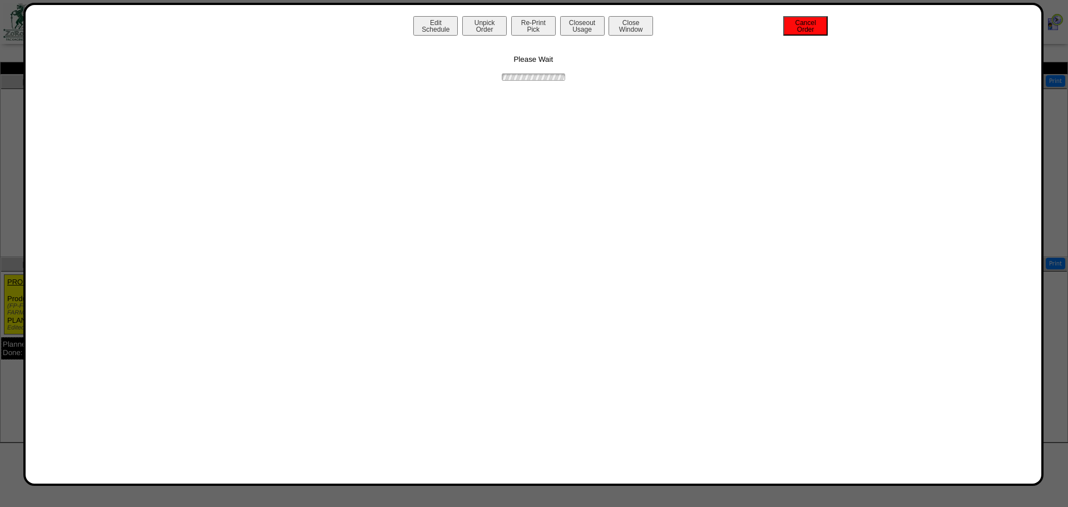
click at [827, 22] on button "Cancel Order" at bounding box center [805, 25] width 44 height 19
click at [647, 30] on button "Close Window" at bounding box center [630, 25] width 44 height 19
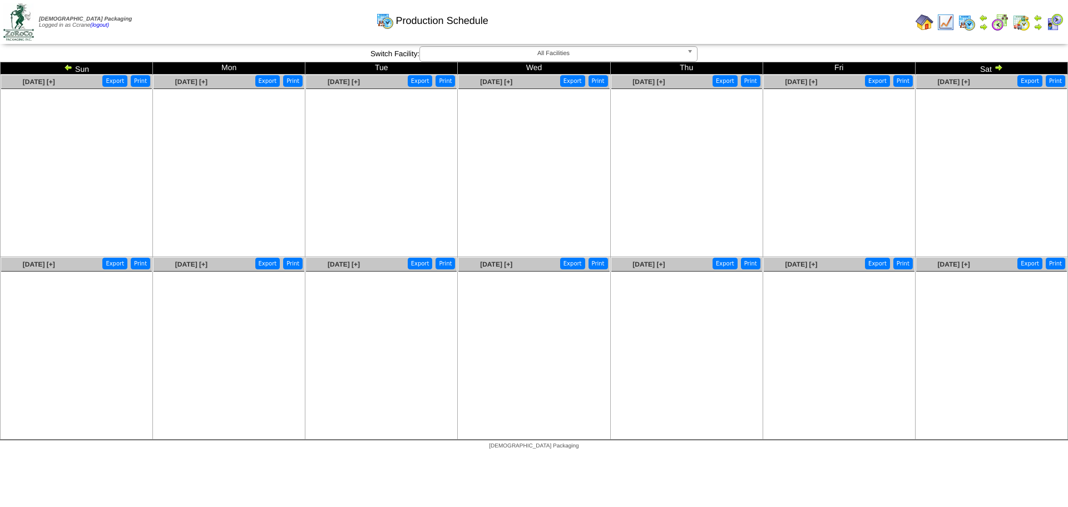
click at [69, 68] on img at bounding box center [68, 67] width 9 height 9
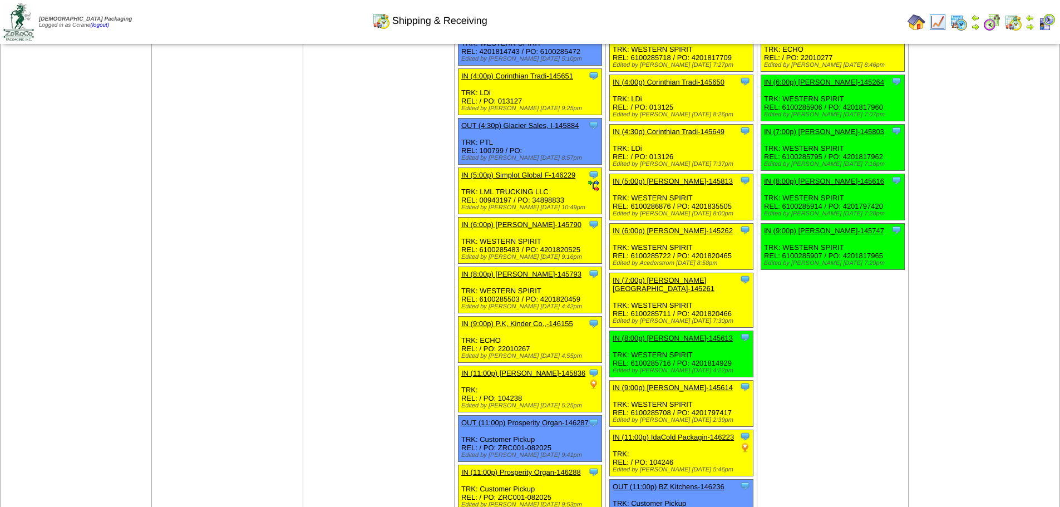
scroll to position [1168, 0]
